Goal: Task Accomplishment & Management: Use online tool/utility

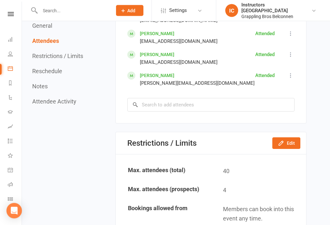
scroll to position [410, 0]
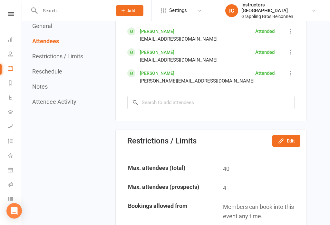
click at [8, 39] on icon at bounding box center [10, 39] width 5 height 5
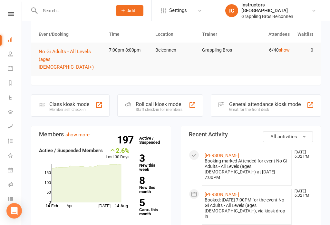
scroll to position [29, 0]
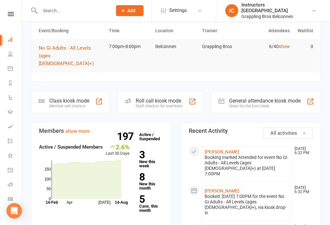
click at [149, 203] on link "5 Canx. this month" at bounding box center [151, 203] width 24 height 18
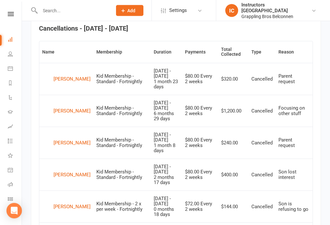
scroll to position [257, 0]
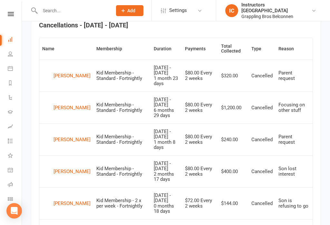
click at [8, 194] on link "Class check-in" at bounding box center [15, 199] width 15 height 15
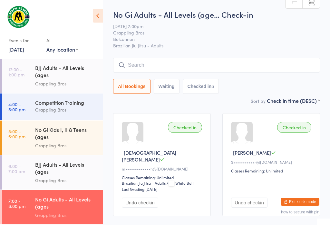
click at [141, 73] on input "search" at bounding box center [216, 65] width 207 height 15
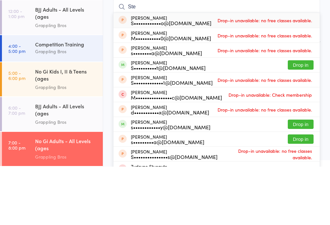
type input "Ste"
click at [301, 119] on button "Drop in" at bounding box center [301, 123] width 26 height 9
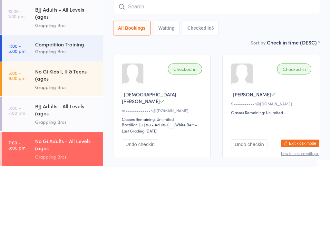
scroll to position [58, 0]
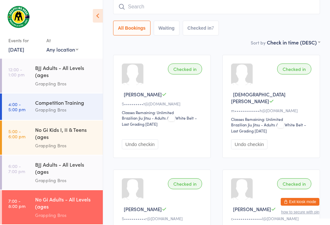
click at [159, 8] on input "search" at bounding box center [216, 6] width 207 height 15
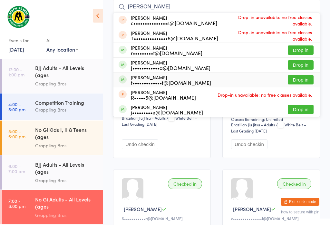
type input "[PERSON_NAME]"
click at [305, 82] on button "Drop in" at bounding box center [301, 79] width 26 height 9
